Goal: Task Accomplishment & Management: Complete application form

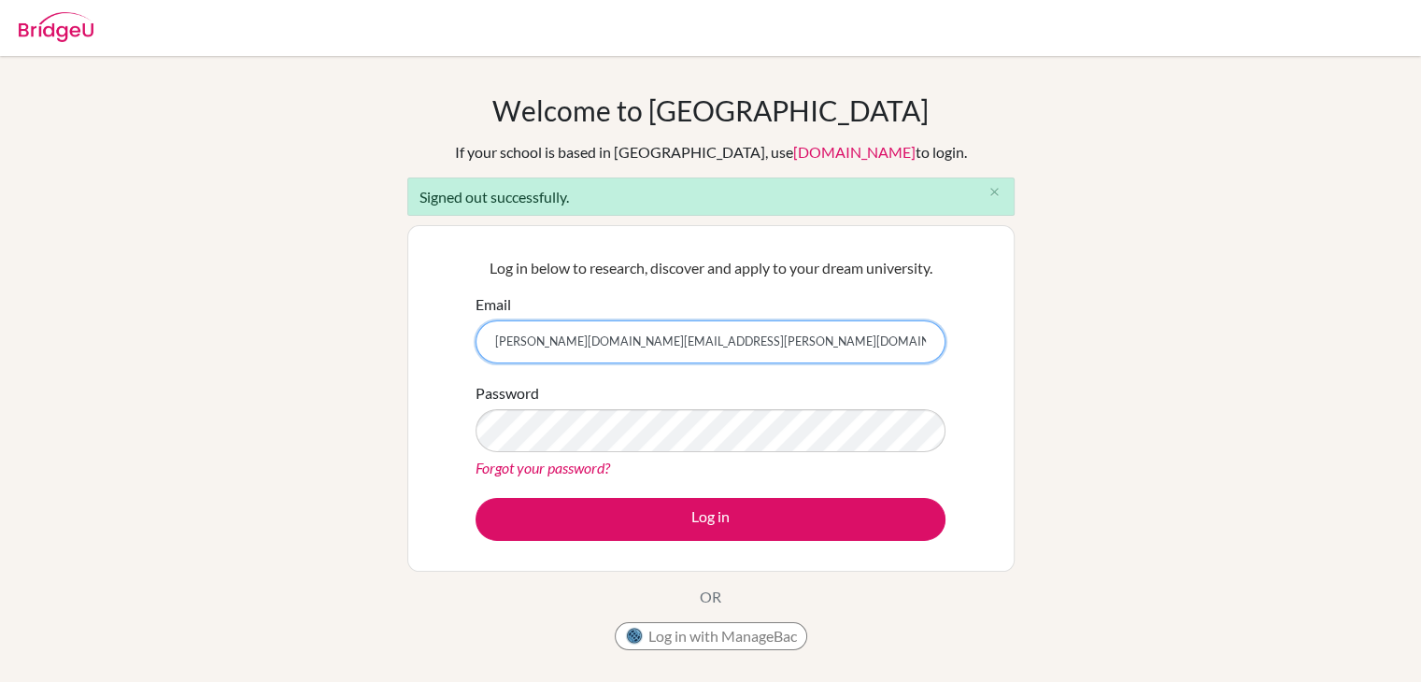
click at [635, 337] on input "[PERSON_NAME][DOMAIN_NAME][EMAIL_ADDRESS][PERSON_NAME][DOMAIN_NAME]" at bounding box center [711, 341] width 470 height 43
type input "[PERSON_NAME][EMAIL_ADDRESS][PERSON_NAME][DOMAIN_NAME]"
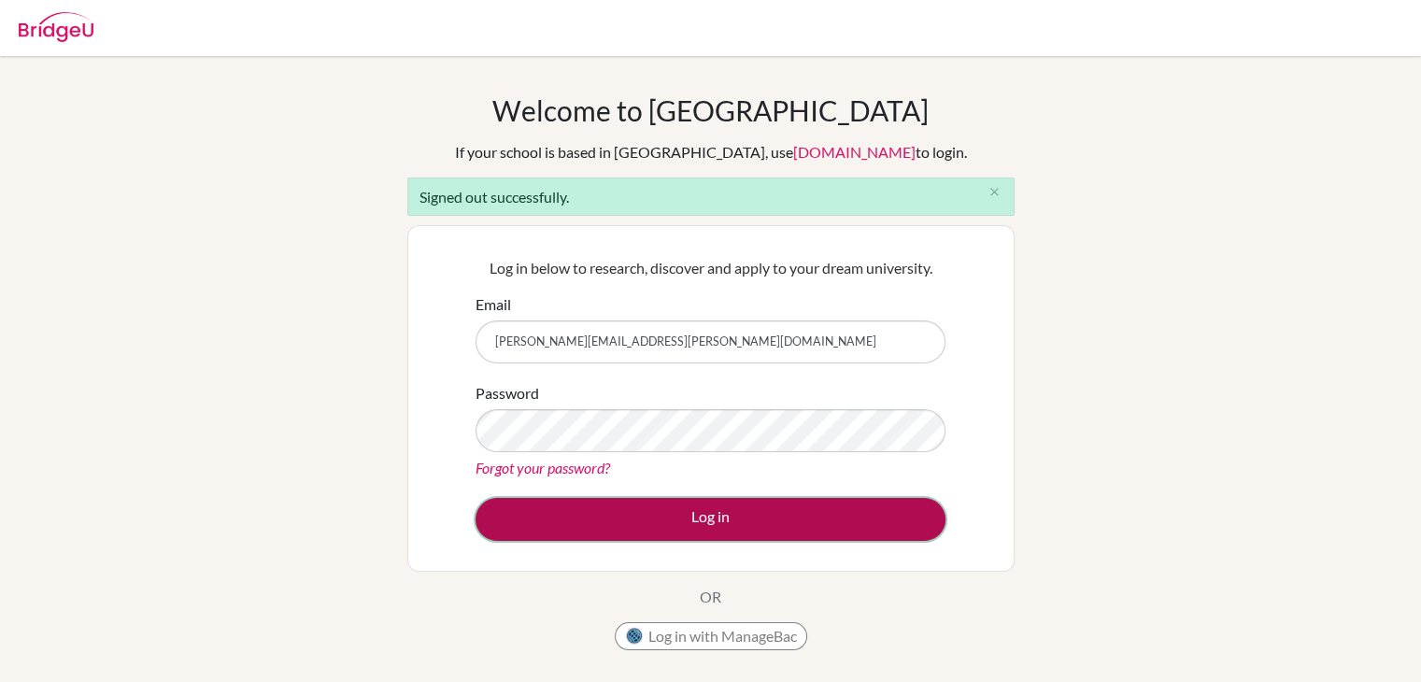
click at [706, 504] on button "Log in" at bounding box center [711, 519] width 470 height 43
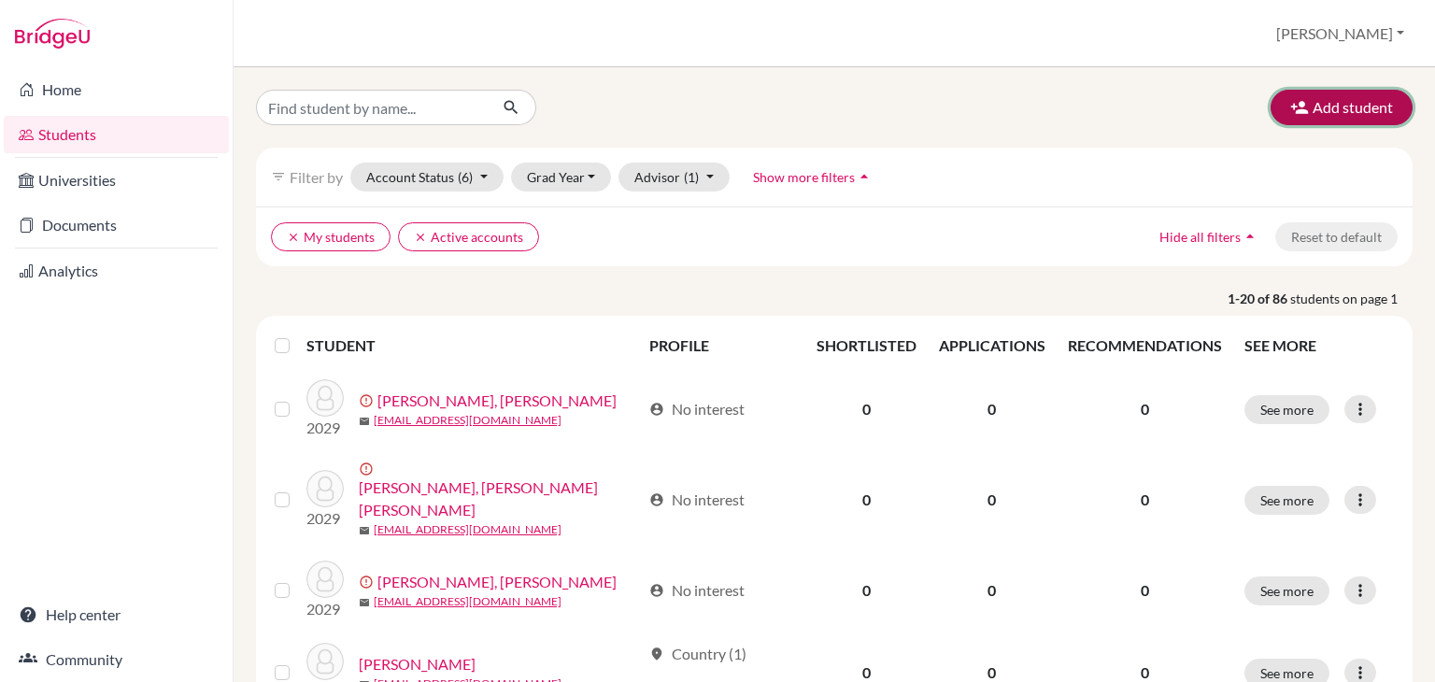
click at [1290, 106] on icon "button" at bounding box center [1299, 107] width 19 height 19
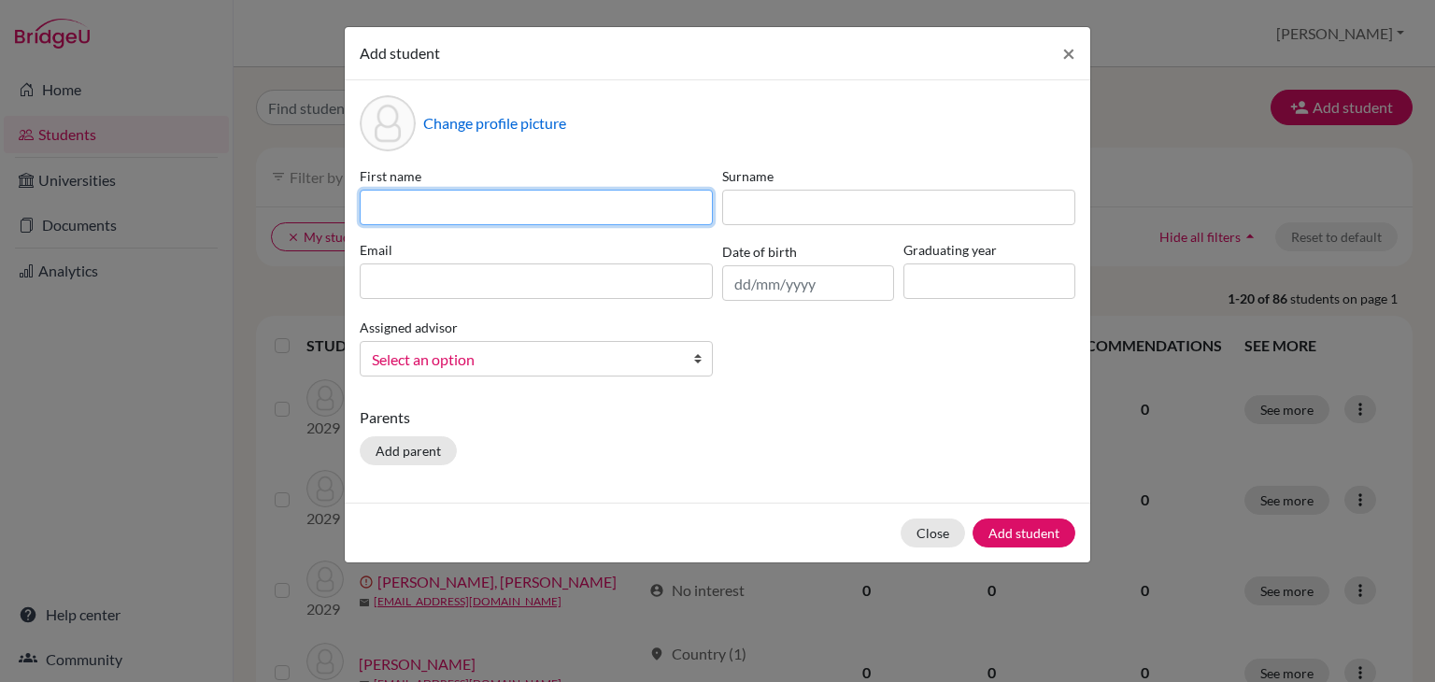
click at [625, 200] on input at bounding box center [536, 208] width 353 height 36
type input "Khulood"
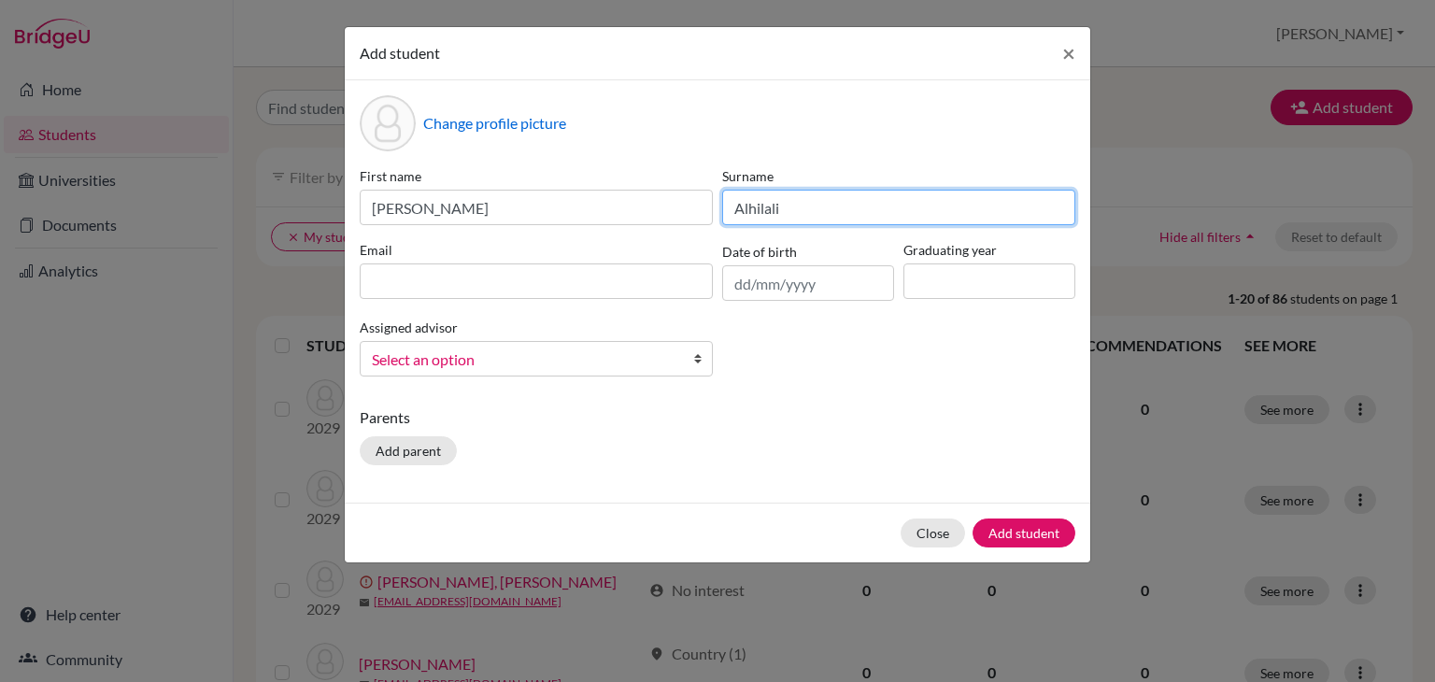
type input "Alhilali"
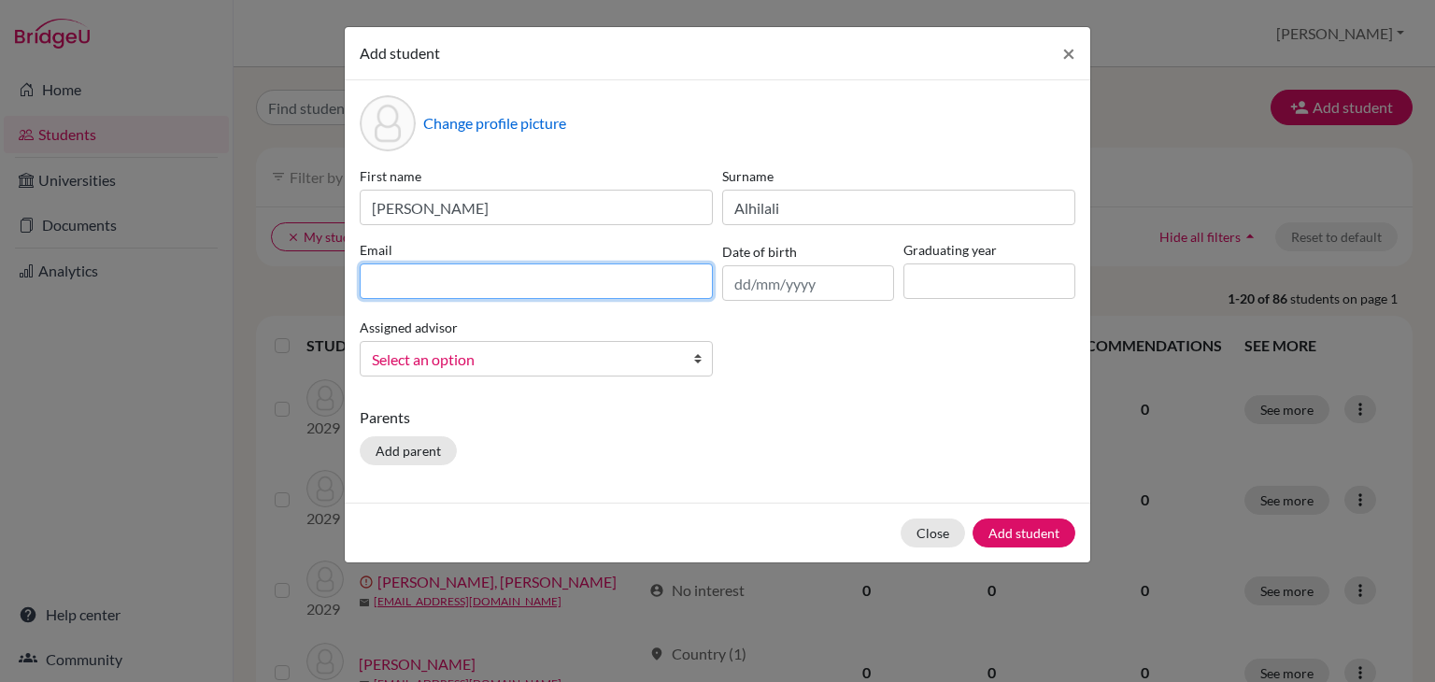
click at [549, 283] on input at bounding box center [536, 281] width 353 height 36
type input "4928@masdubai.ae"
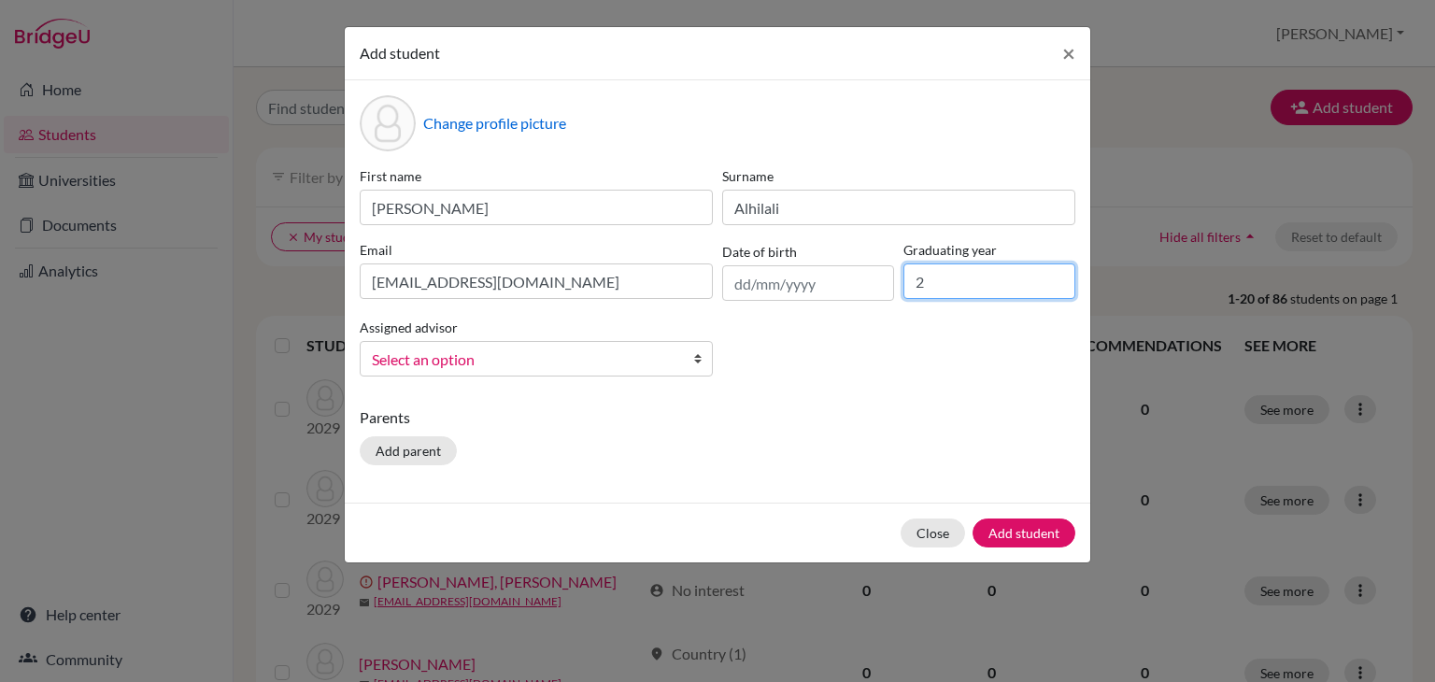
click at [979, 281] on input "2" at bounding box center [989, 281] width 172 height 36
type input "2028"
click at [936, 346] on div "First name Khulood Surname Alhilali Email 4928@masdubai.ae Date of birth Gradua…" at bounding box center [717, 278] width 725 height 225
click at [672, 368] on span "Select an option" at bounding box center [524, 360] width 305 height 24
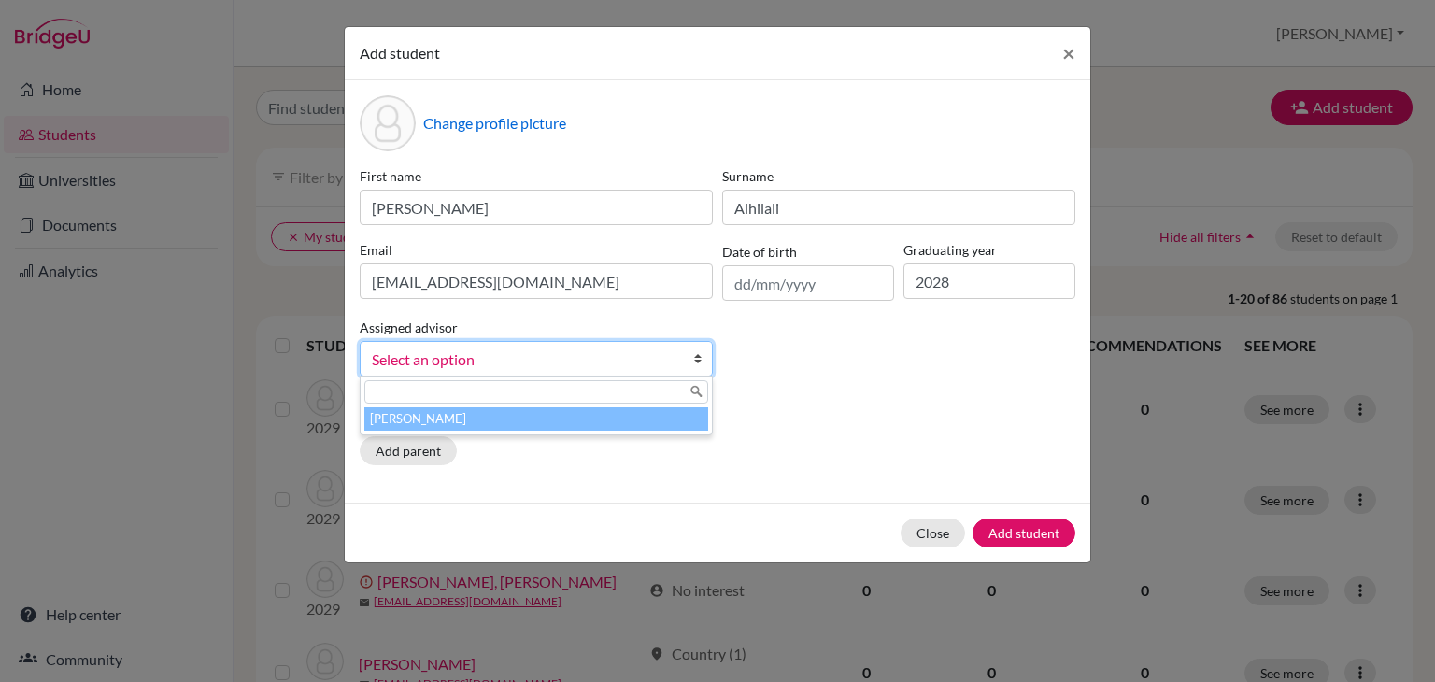
click at [594, 412] on li "Watson, Katrina" at bounding box center [536, 418] width 344 height 23
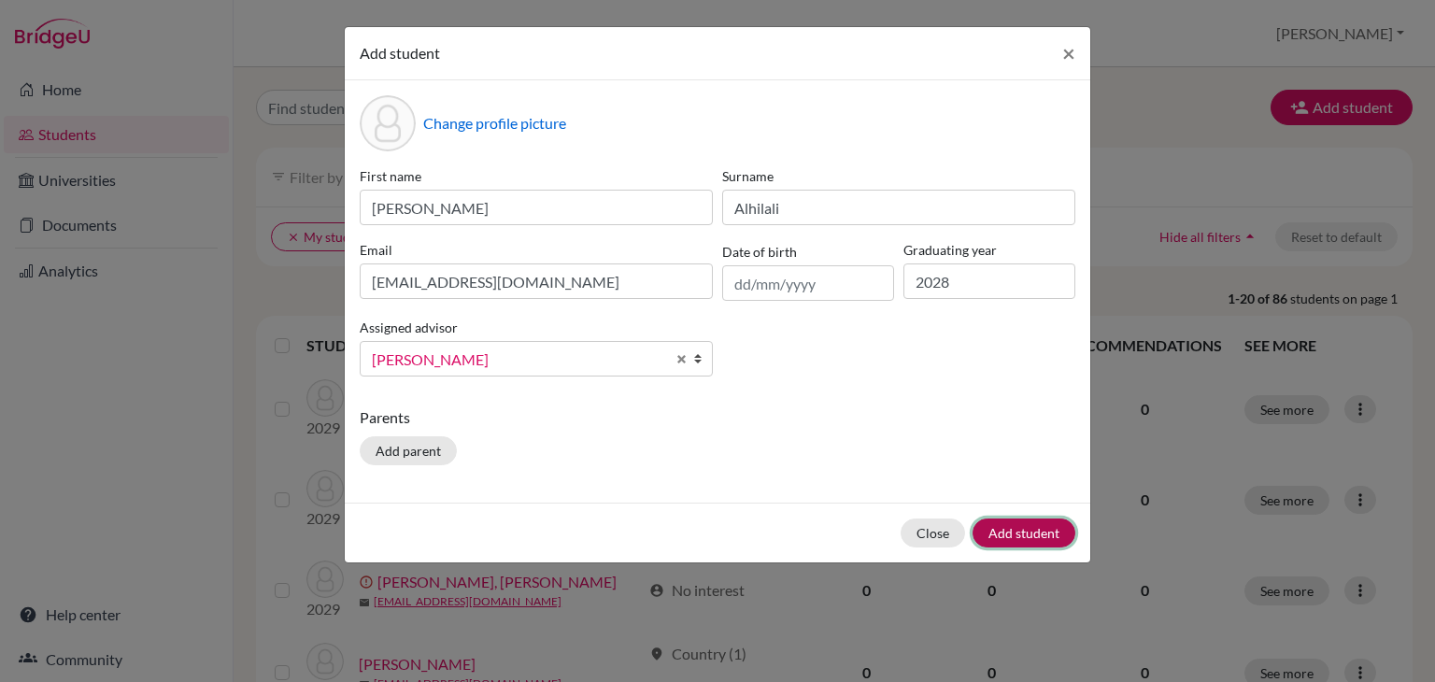
click at [1040, 532] on button "Add student" at bounding box center [1024, 532] width 103 height 29
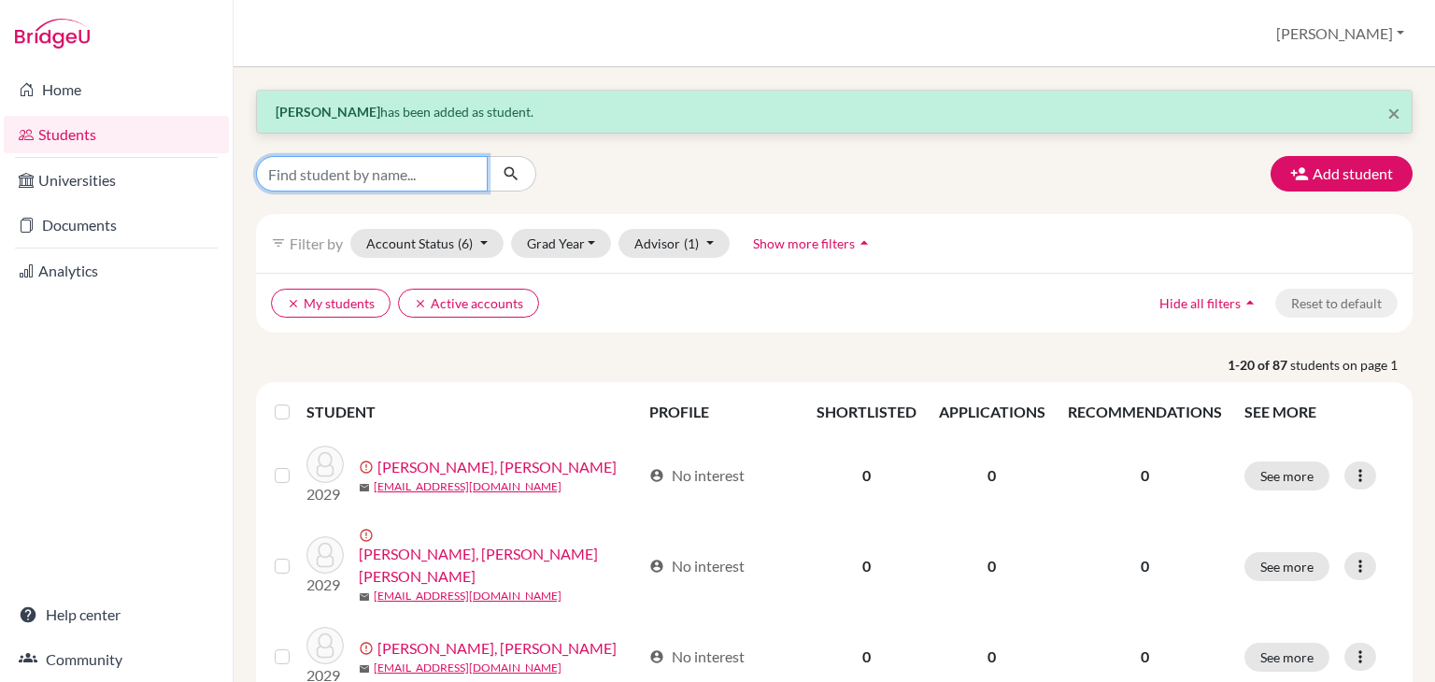
click at [362, 165] on input "Find student by name..." at bounding box center [372, 174] width 232 height 36
type input "k"
click at [1395, 28] on button "Katrina" at bounding box center [1340, 34] width 145 height 36
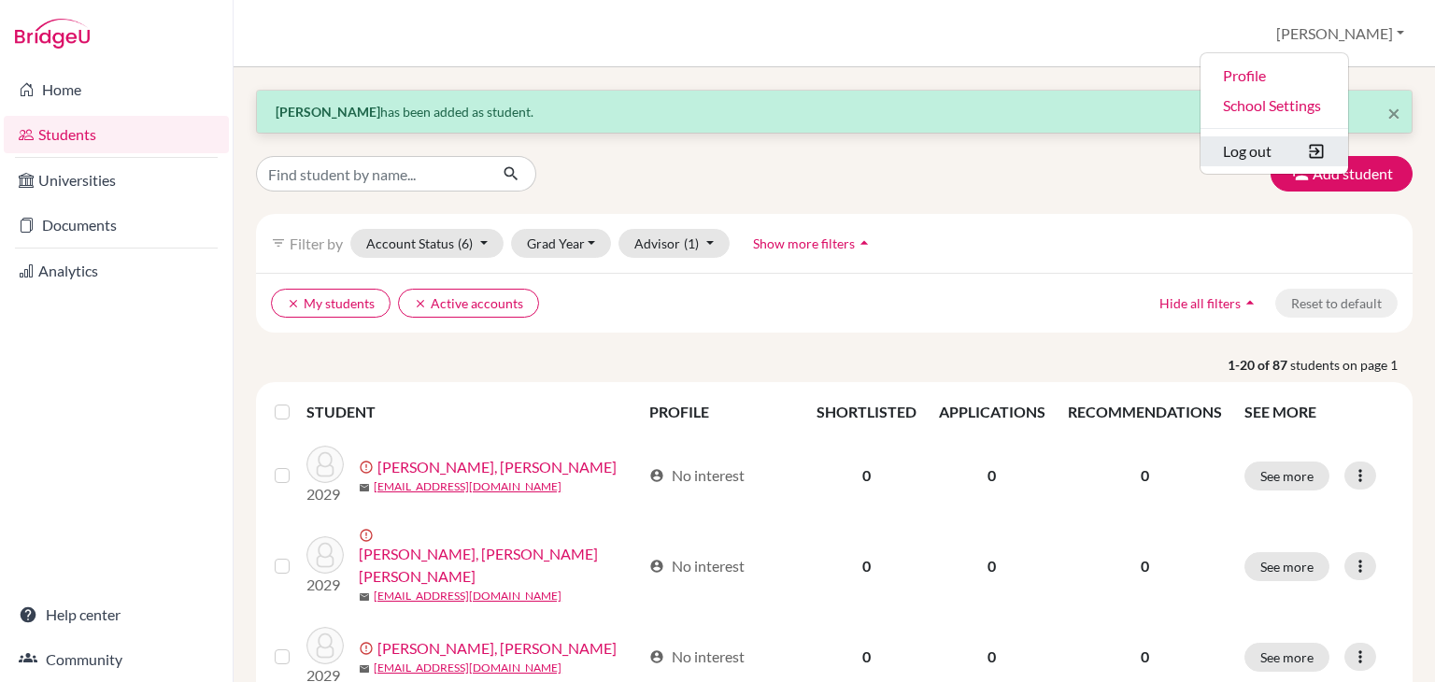
click at [1325, 154] on button "Log out" at bounding box center [1274, 151] width 148 height 30
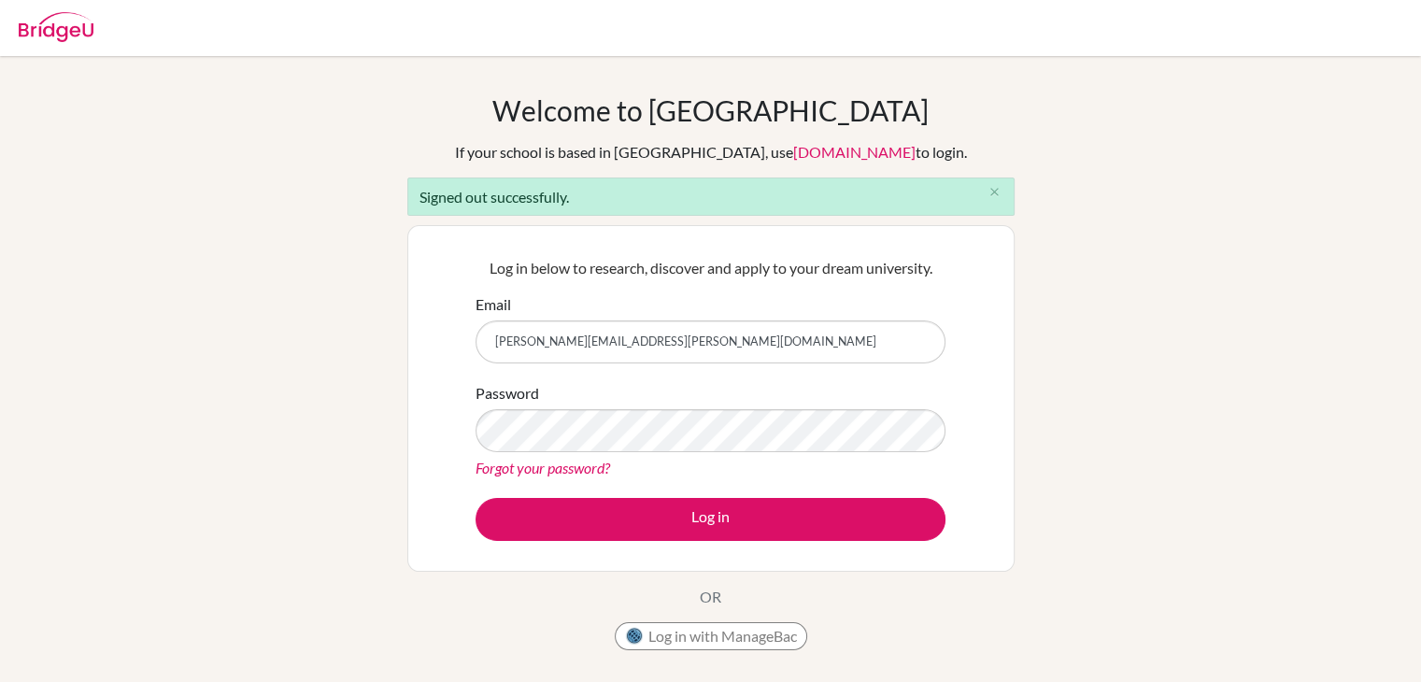
click at [741, 337] on input "[PERSON_NAME][EMAIL_ADDRESS][PERSON_NAME][DOMAIN_NAME]" at bounding box center [711, 341] width 470 height 43
type input "[PERSON_NAME][DOMAIN_NAME][EMAIL_ADDRESS][PERSON_NAME][DOMAIN_NAME]"
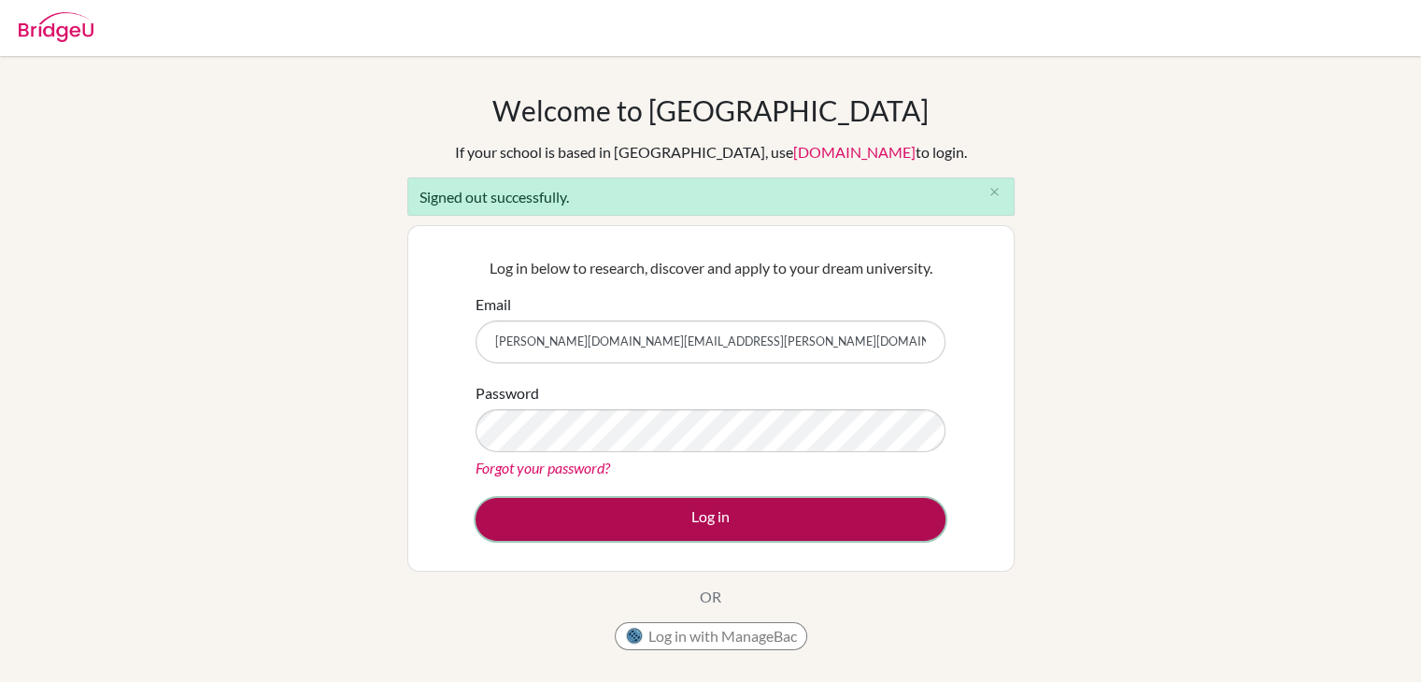
click at [753, 528] on button "Log in" at bounding box center [711, 519] width 470 height 43
